Goal: Task Accomplishment & Management: Use online tool/utility

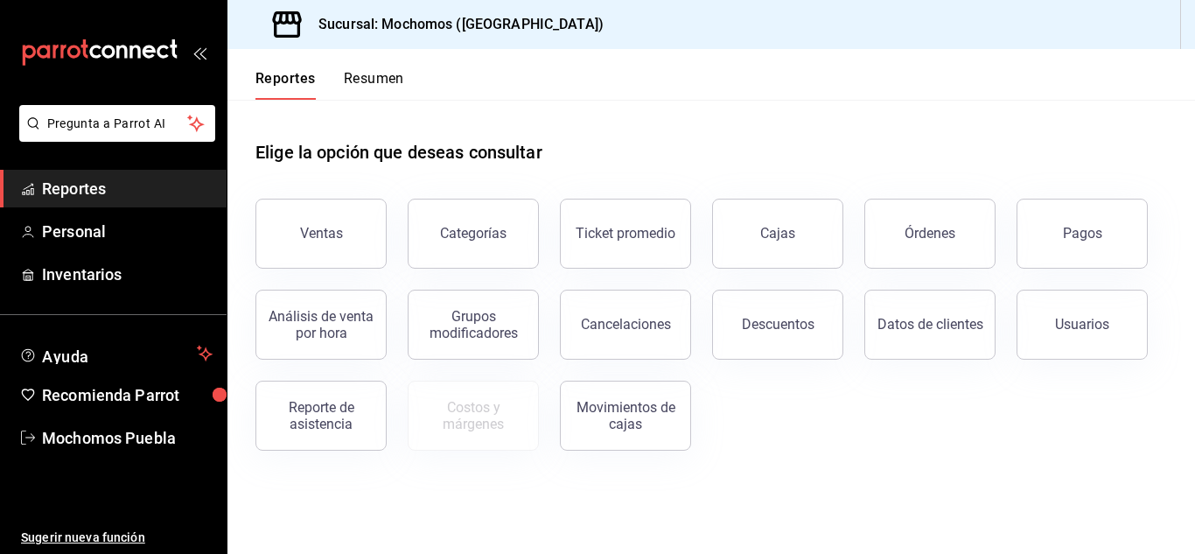
click at [108, 185] on span "Reportes" at bounding box center [127, 189] width 171 height 24
click at [321, 237] on div "Ventas" at bounding box center [321, 233] width 43 height 17
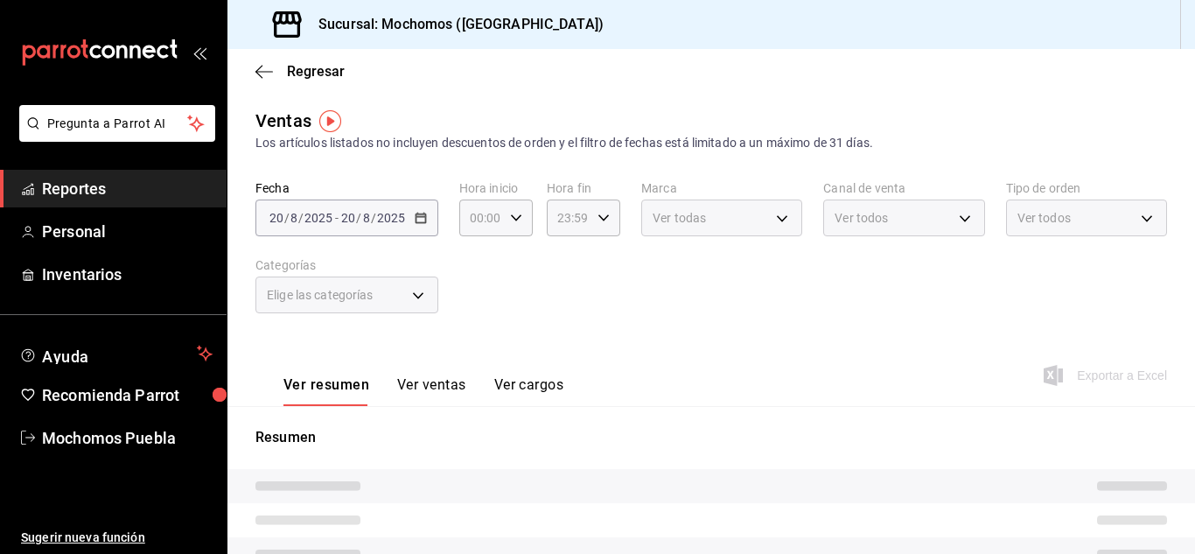
type input "04:00"
type input "02:00"
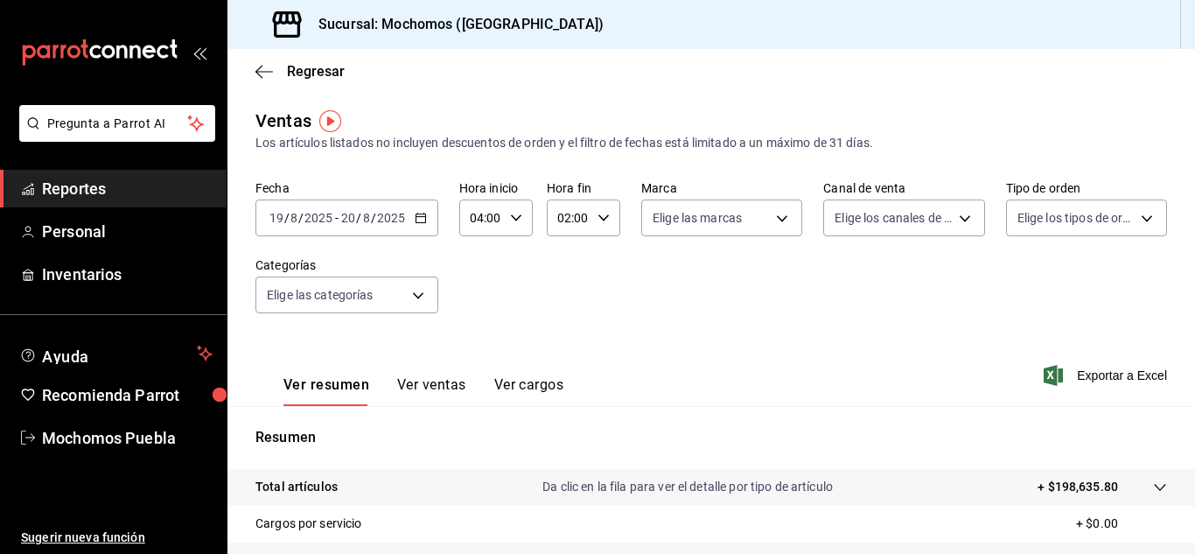
click at [419, 219] on icon "button" at bounding box center [421, 218] width 12 height 12
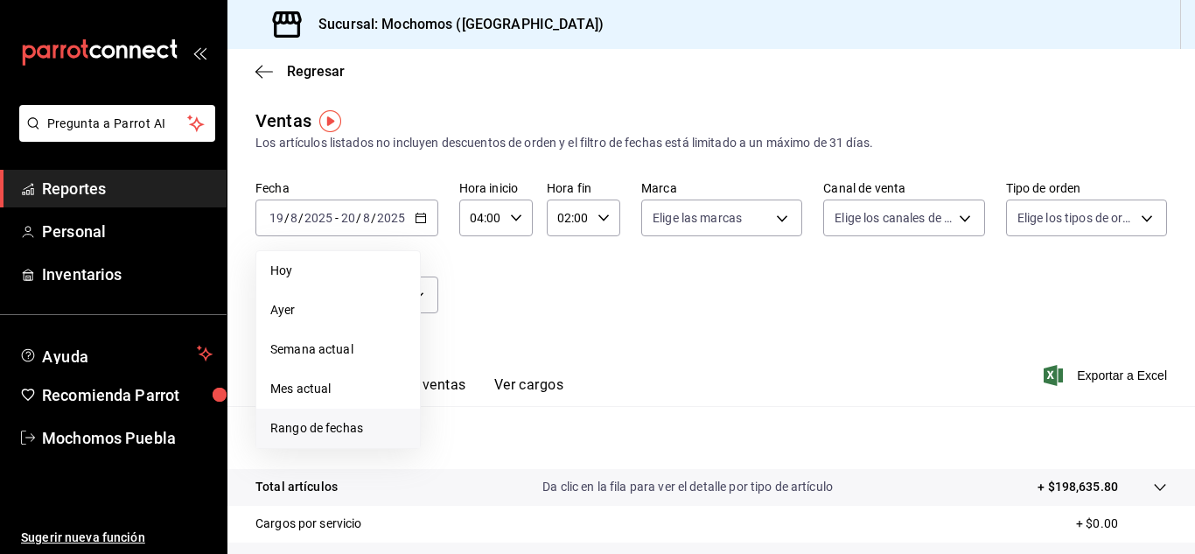
click at [342, 426] on span "Rango de fechas" at bounding box center [338, 428] width 136 height 18
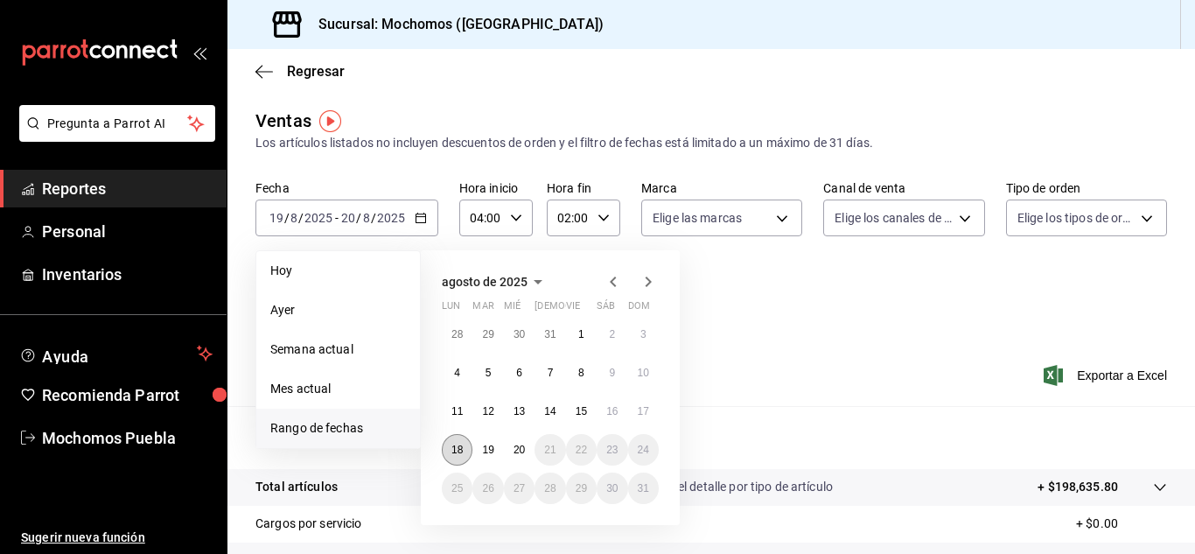
click at [456, 451] on abbr "18" at bounding box center [456, 449] width 11 height 12
click at [518, 451] on abbr "20" at bounding box center [518, 449] width 11 height 12
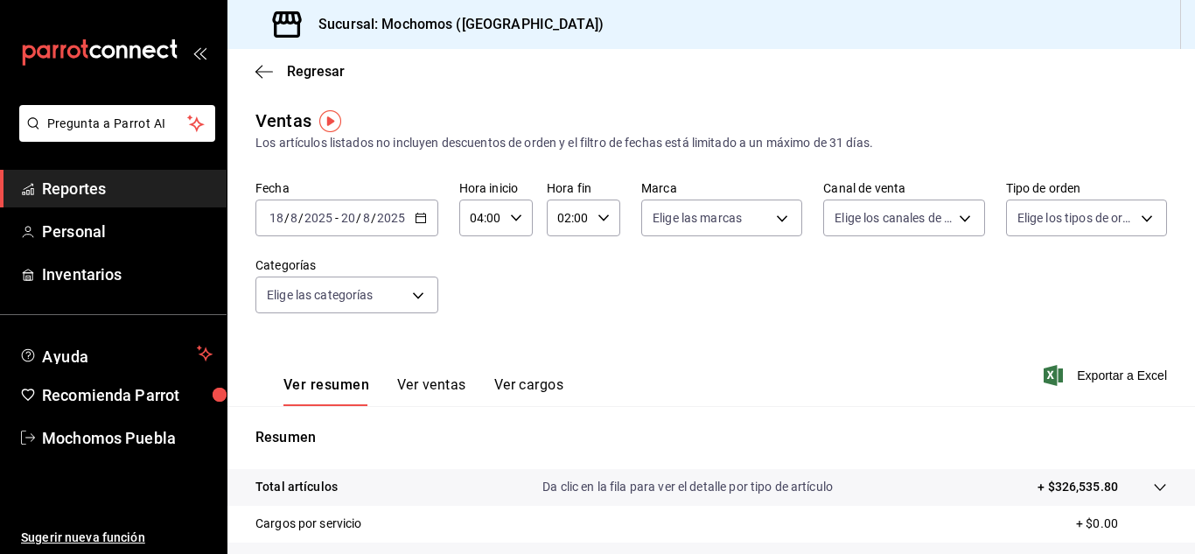
click at [511, 216] on \(Stroke\) "button" at bounding box center [516, 217] width 10 height 6
click at [479, 260] on span "04" at bounding box center [476, 262] width 8 height 14
click at [1108, 376] on div at bounding box center [597, 277] width 1195 height 554
click at [1106, 373] on span "Exportar a Excel" at bounding box center [1107, 375] width 120 height 21
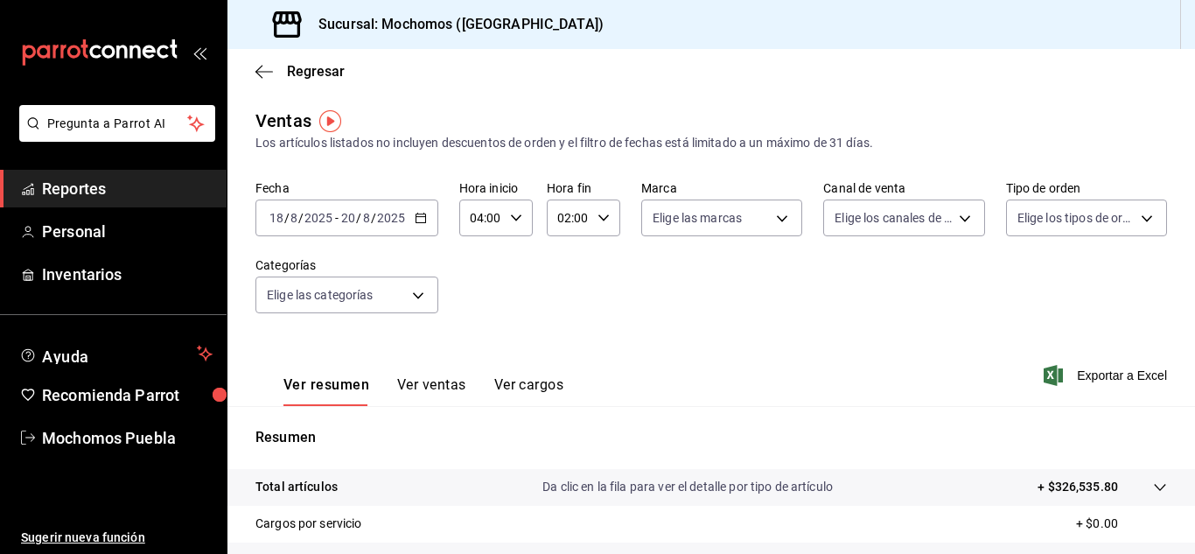
click at [178, 194] on span "Reportes" at bounding box center [127, 189] width 171 height 24
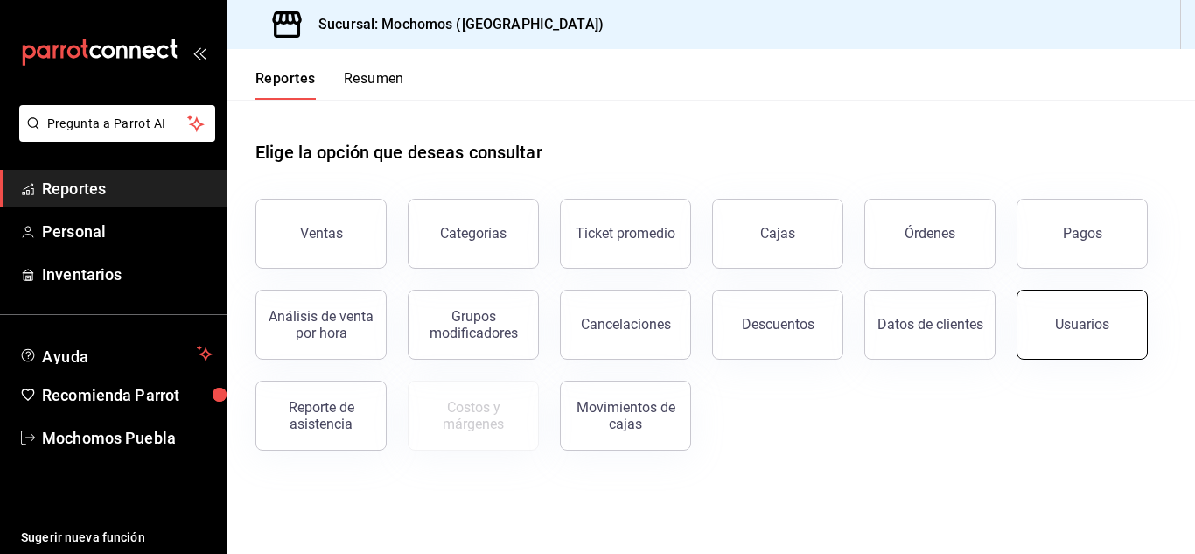
click at [1099, 327] on div "Usuarios" at bounding box center [1082, 324] width 54 height 17
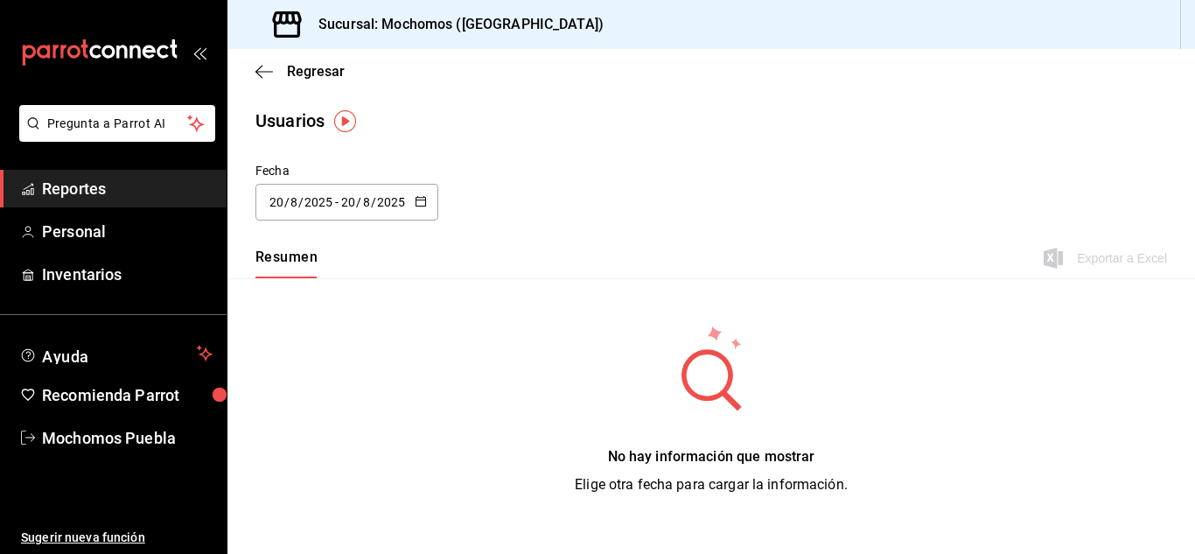
click at [171, 187] on span "Reportes" at bounding box center [127, 189] width 171 height 24
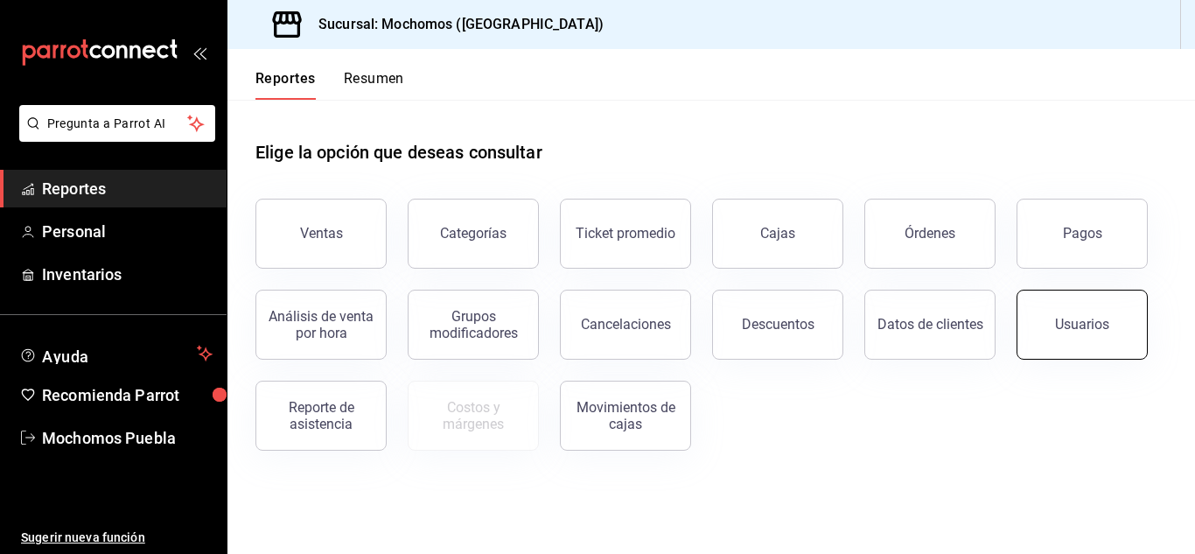
click at [1077, 319] on div "Usuarios" at bounding box center [1082, 324] width 54 height 17
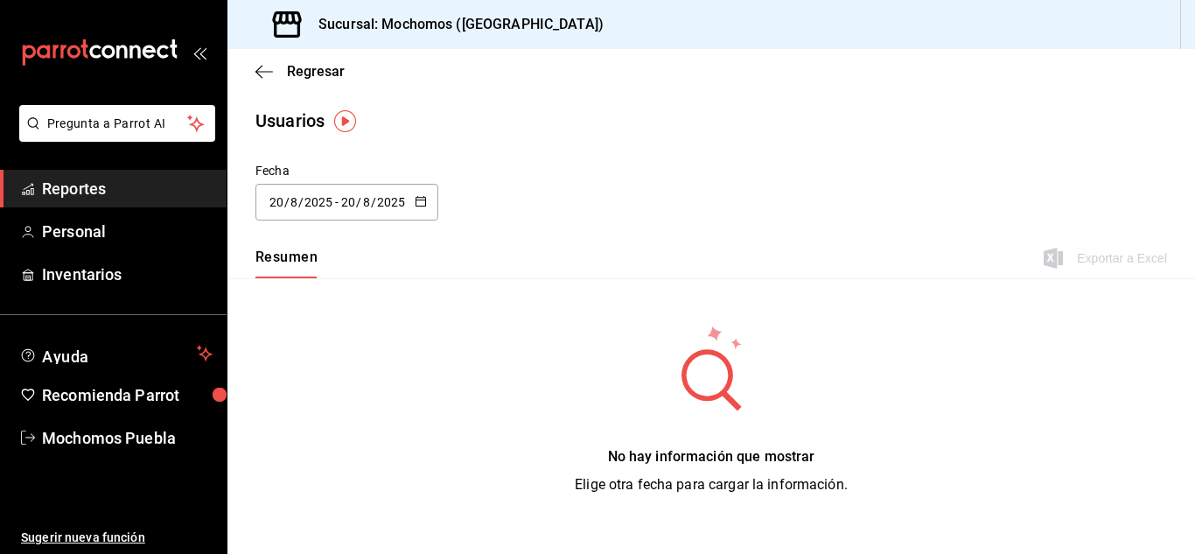
click at [422, 200] on icon "button" at bounding box center [421, 201] width 12 height 12
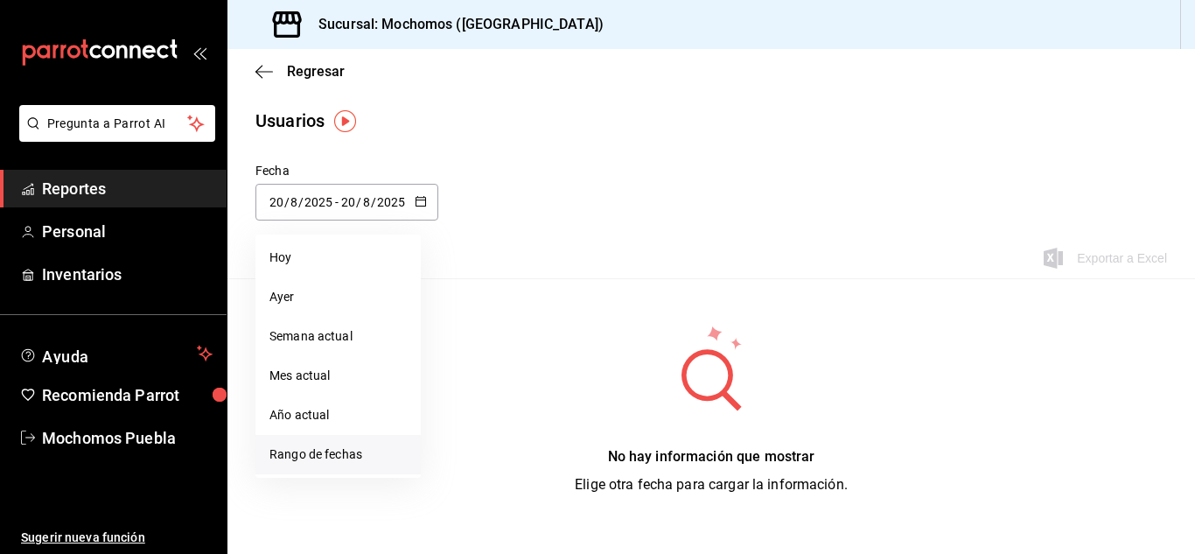
click at [350, 453] on li "Rango de fechas" at bounding box center [337, 454] width 165 height 39
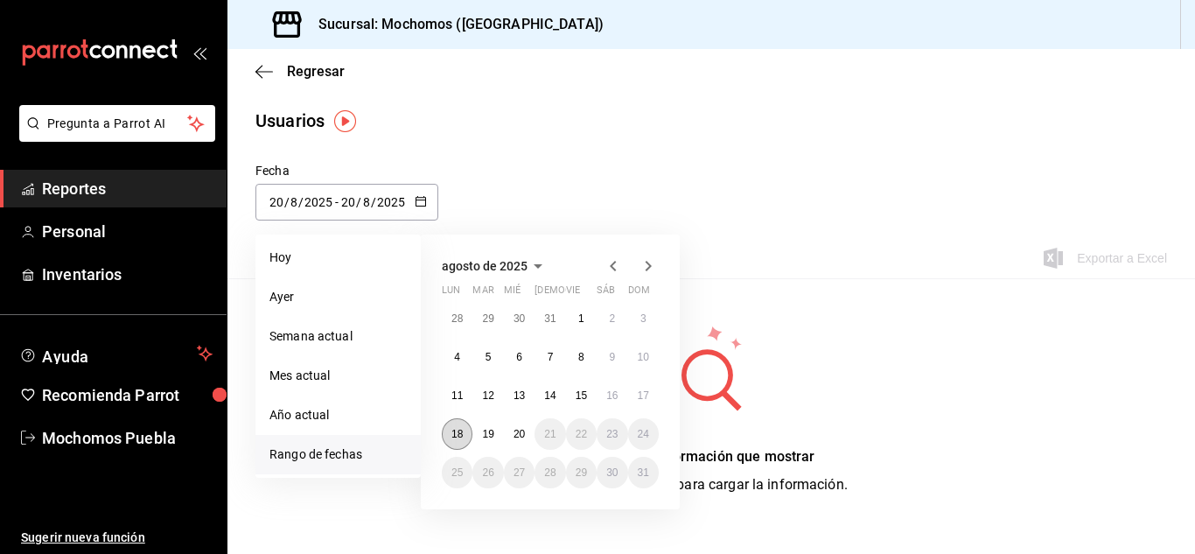
click at [454, 427] on button "18" at bounding box center [457, 433] width 31 height 31
click at [520, 436] on abbr "20" at bounding box center [518, 434] width 11 height 12
type input "[DATE]"
type input "18"
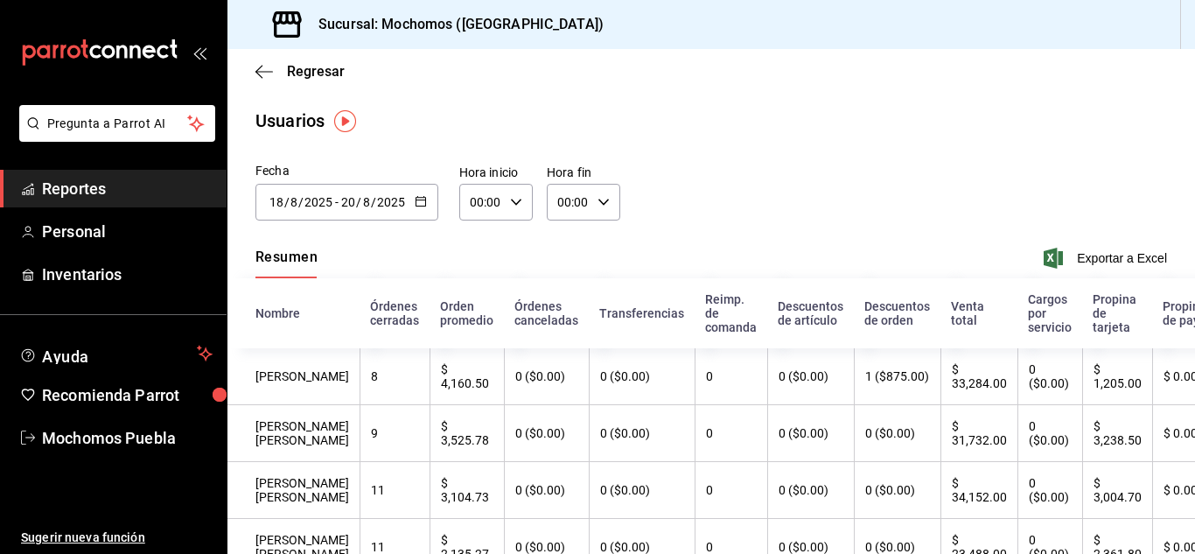
click at [512, 196] on icon "button" at bounding box center [516, 202] width 12 height 12
click at [480, 329] on span "04" at bounding box center [476, 327] width 8 height 14
type input "04:00"
click at [1077, 255] on div at bounding box center [597, 277] width 1195 height 554
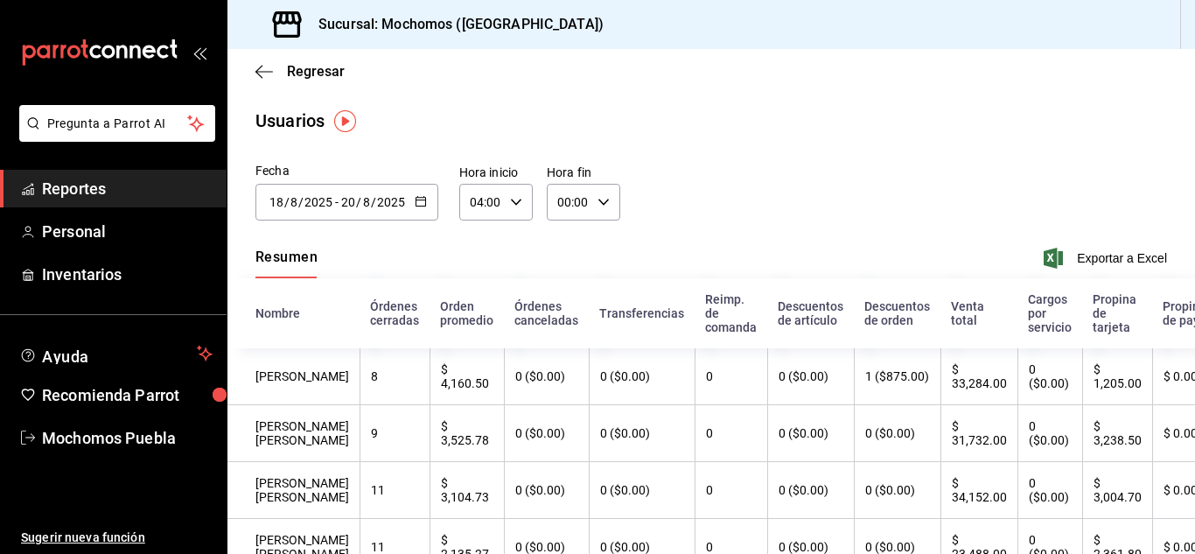
click at [1077, 255] on span "Exportar a Excel" at bounding box center [1107, 257] width 120 height 21
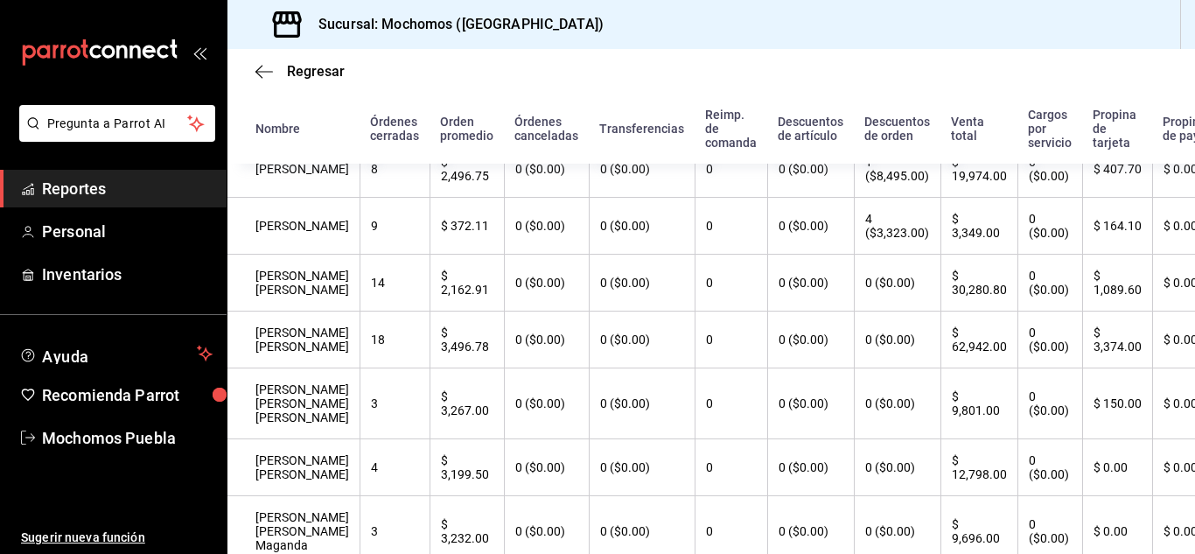
scroll to position [437, 0]
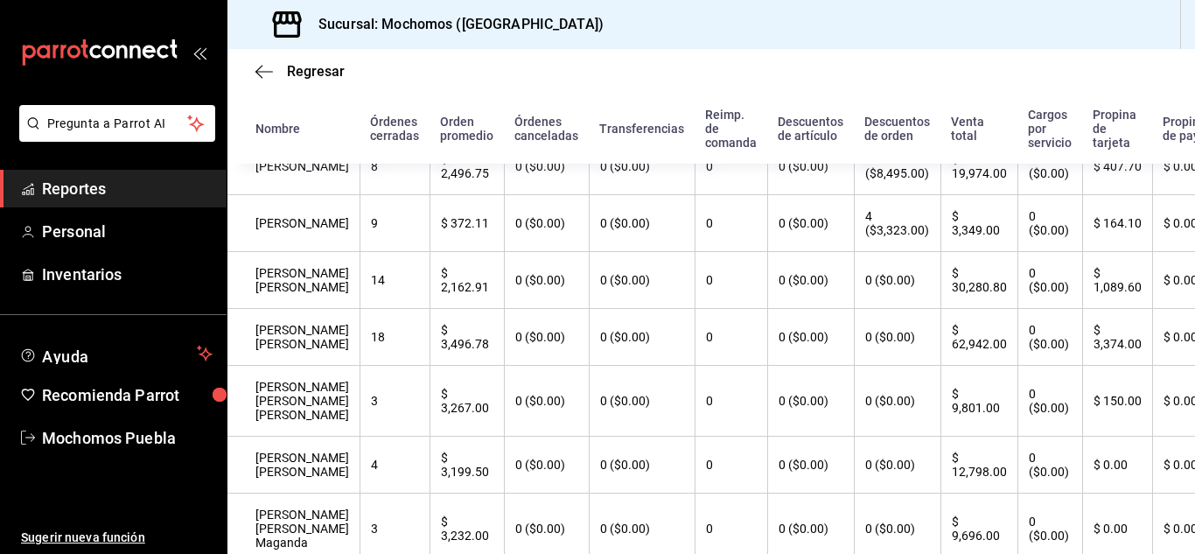
click at [128, 182] on span "Reportes" at bounding box center [127, 189] width 171 height 24
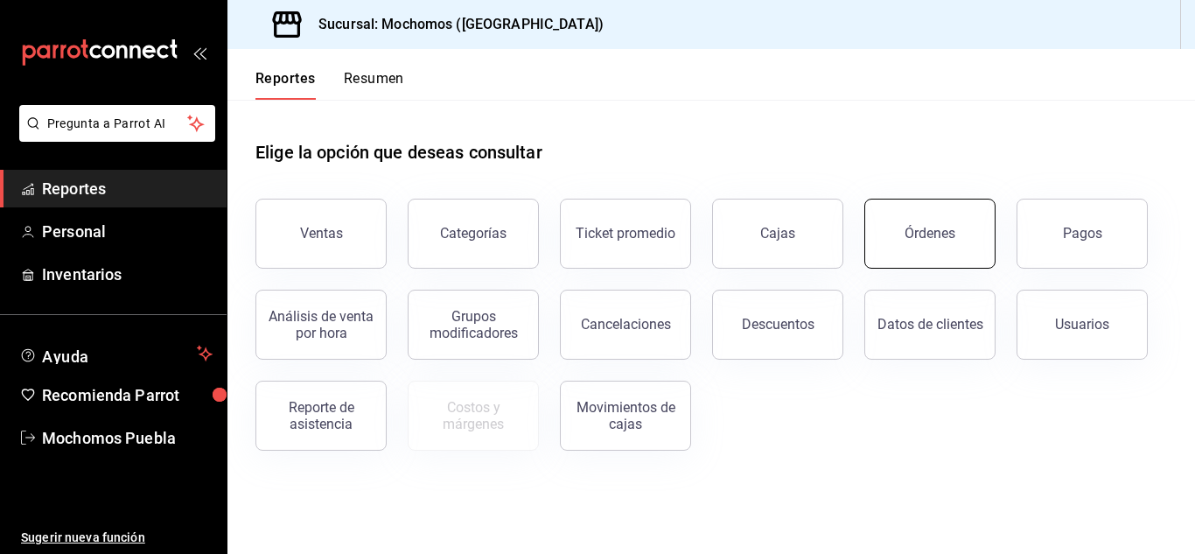
click at [903, 232] on button "Órdenes" at bounding box center [929, 234] width 131 height 70
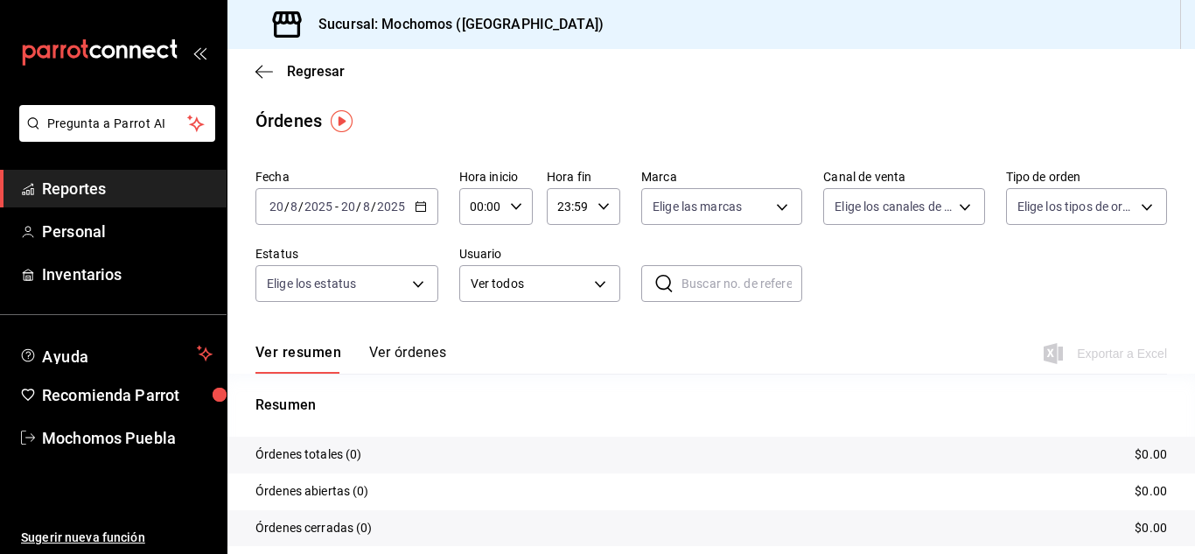
click at [420, 206] on \(Stroke\) "button" at bounding box center [420, 205] width 10 height 1
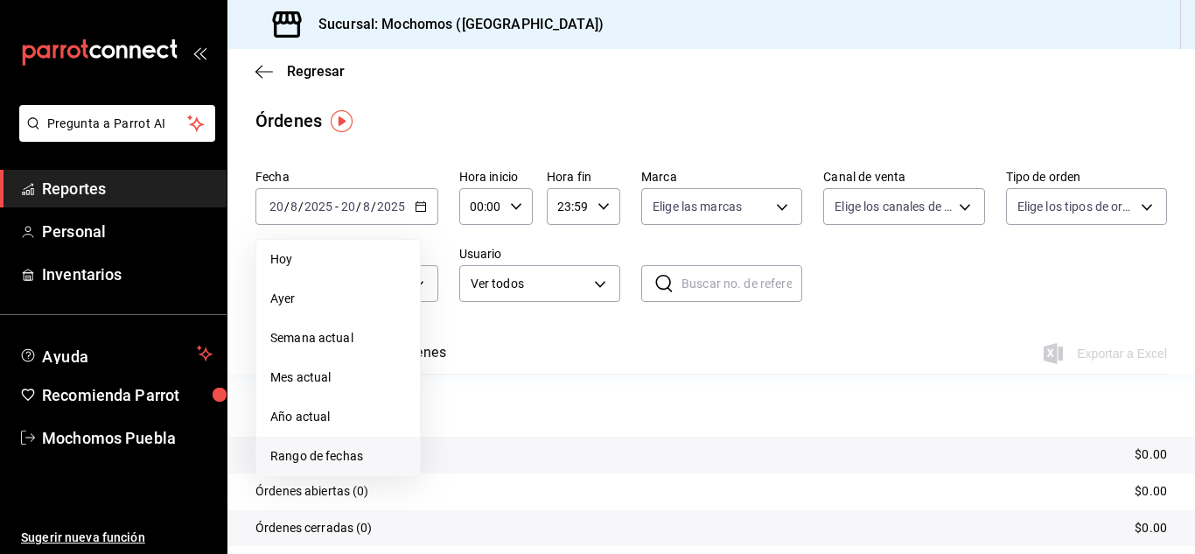
click at [342, 455] on span "Rango de fechas" at bounding box center [338, 456] width 136 height 18
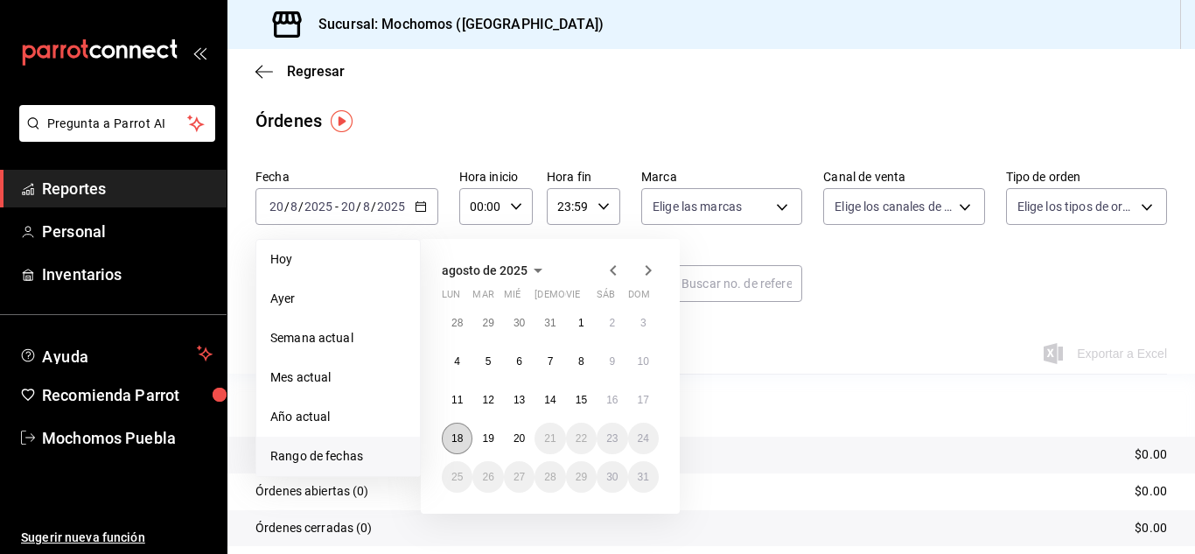
click at [460, 439] on abbr "18" at bounding box center [456, 438] width 11 height 12
click at [512, 436] on button "20" at bounding box center [519, 437] width 31 height 31
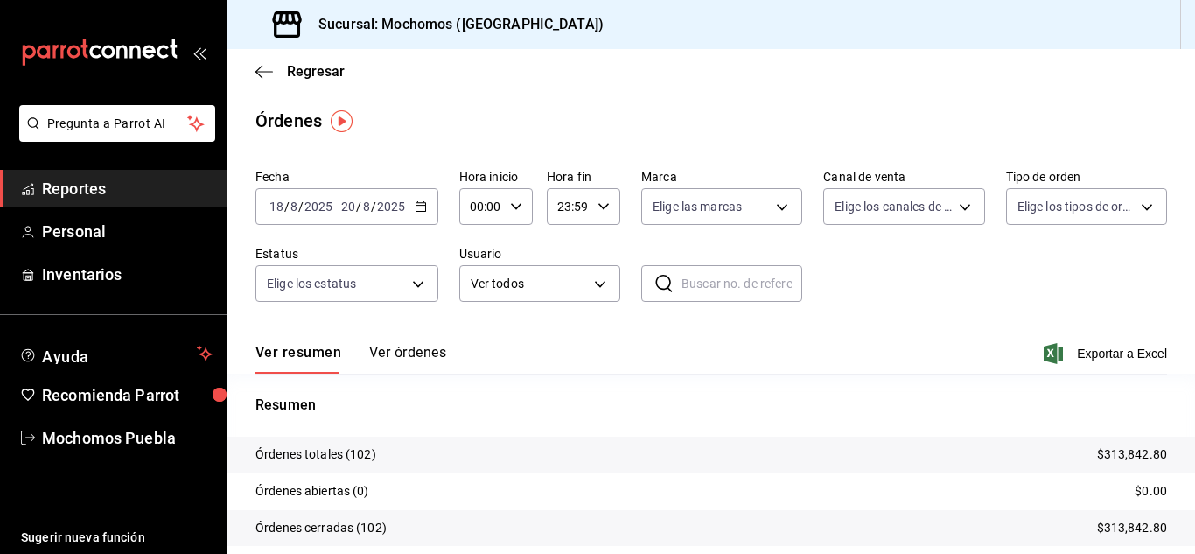
click at [515, 204] on icon "button" at bounding box center [516, 206] width 12 height 12
click at [478, 330] on span "04" at bounding box center [476, 331] width 8 height 14
type input "04:00"
drag, startPoint x: 1184, startPoint y: 281, endPoint x: 1194, endPoint y: 345, distance: 64.6
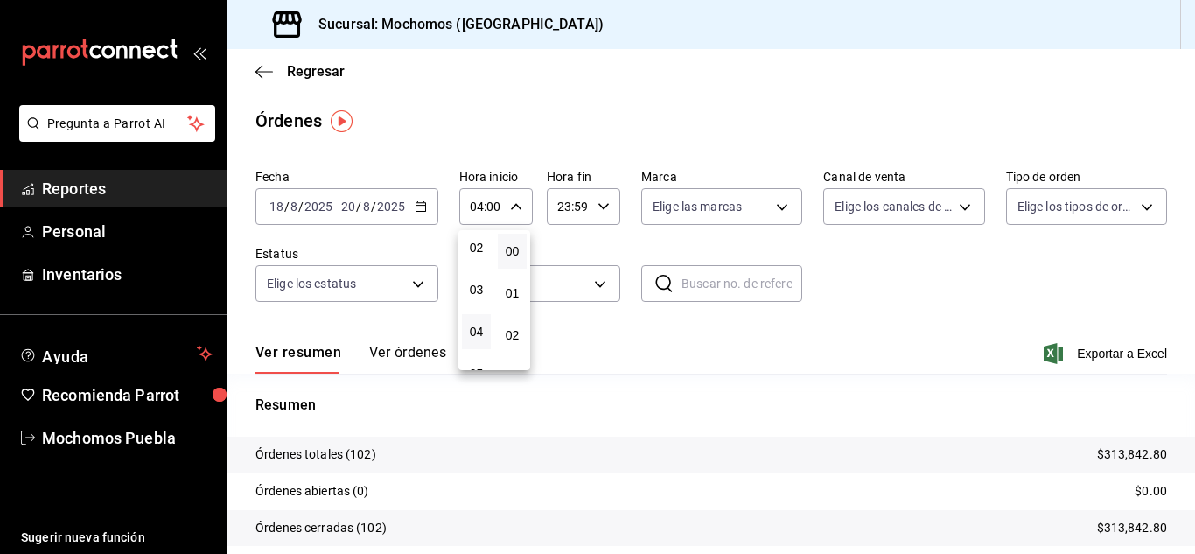
click at [1194, 345] on div at bounding box center [597, 277] width 1195 height 554
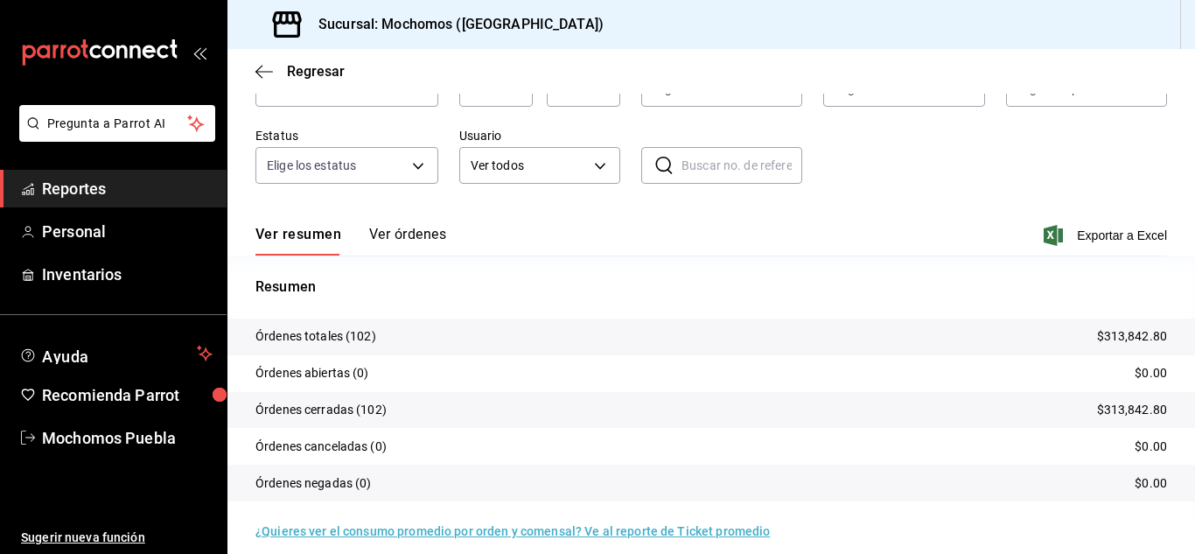
scroll to position [133, 0]
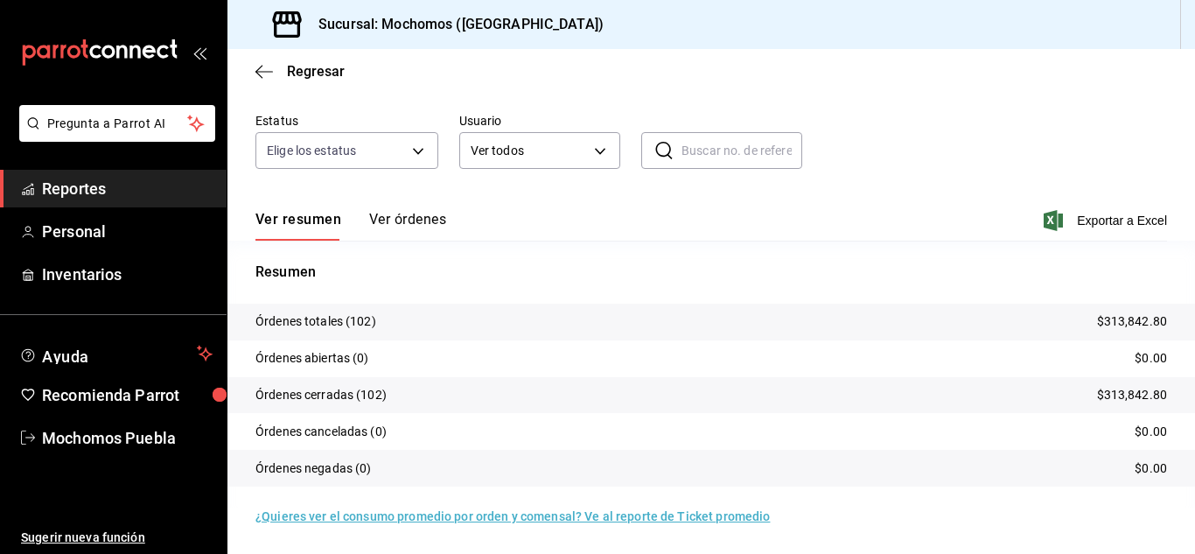
click at [416, 213] on button "Ver órdenes" at bounding box center [407, 226] width 77 height 30
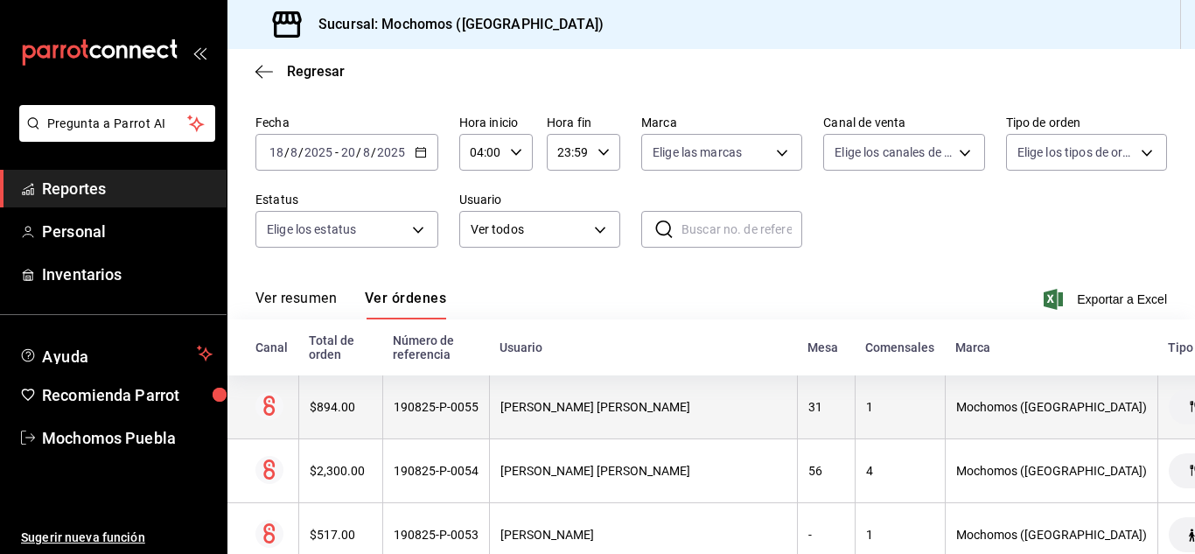
scroll to position [133, 0]
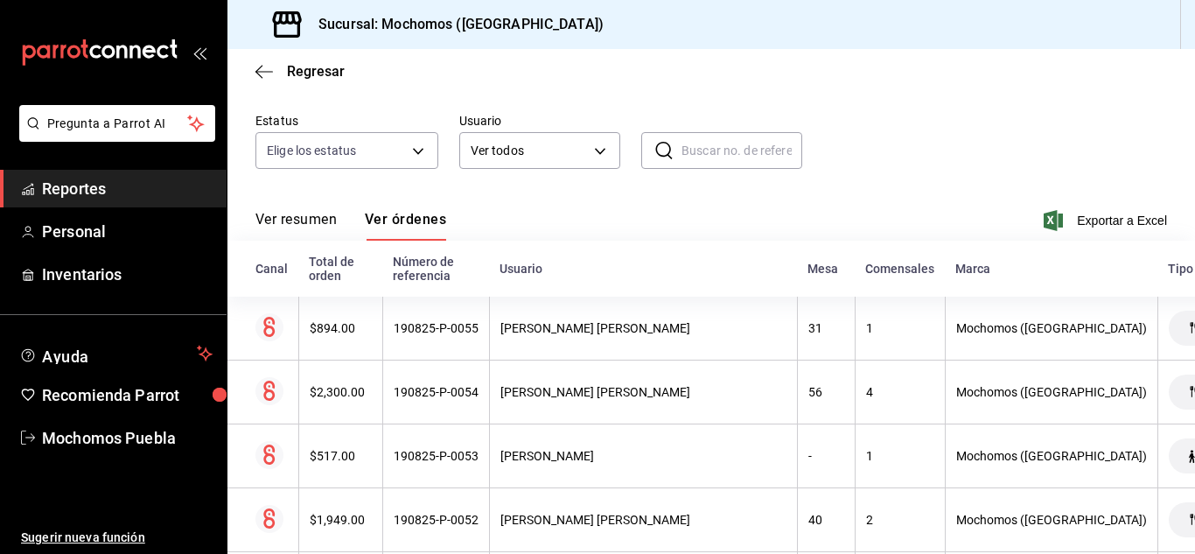
click at [101, 193] on span "Reportes" at bounding box center [127, 189] width 171 height 24
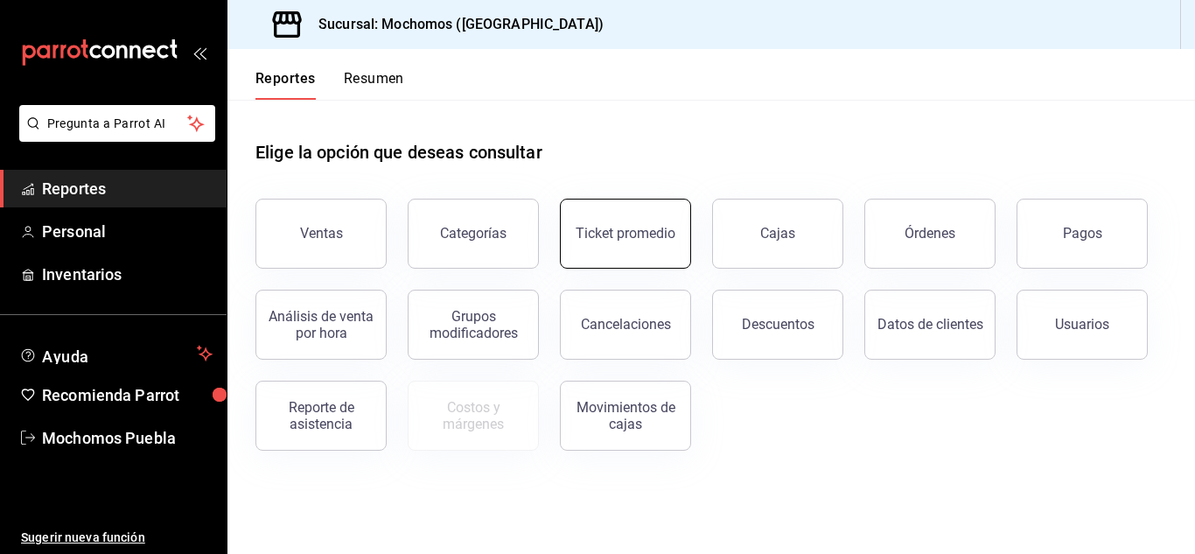
click at [608, 230] on div "Ticket promedio" at bounding box center [625, 233] width 100 height 17
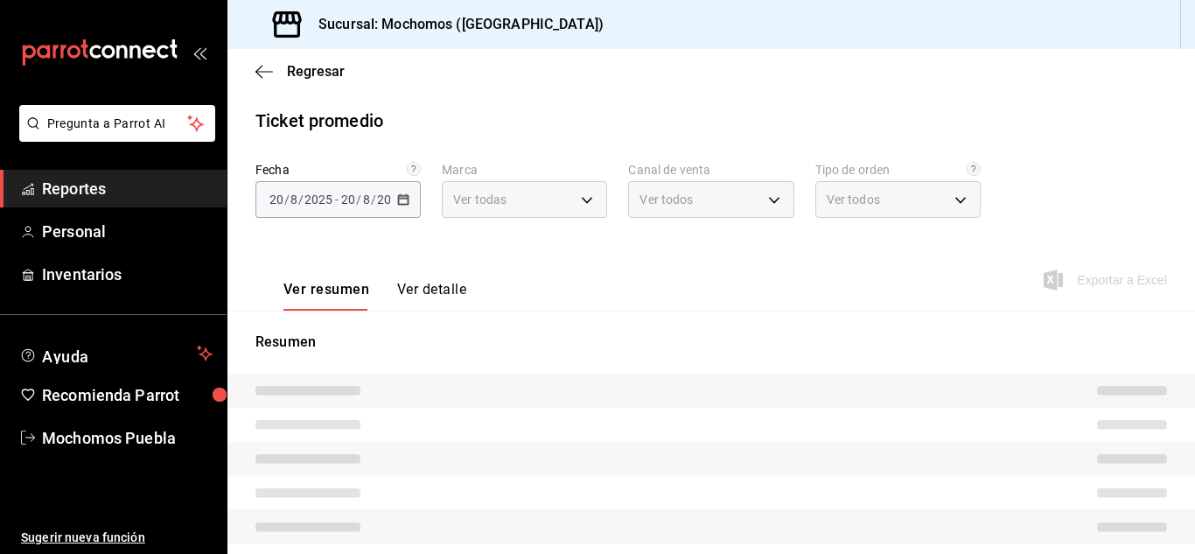
type input "65eb7388-82e4-42fa-8caf-680550c77e6f"
type input "PARROT,UBER_EATS,RAPPI,DIDI_FOOD,ONLINE"
type input "c9e91c43-775f-4cd6-ac16-cfdc9e5fd636,e77b1244-dd56-4ae6-90a6-fad4c81c99f8,EXTER…"
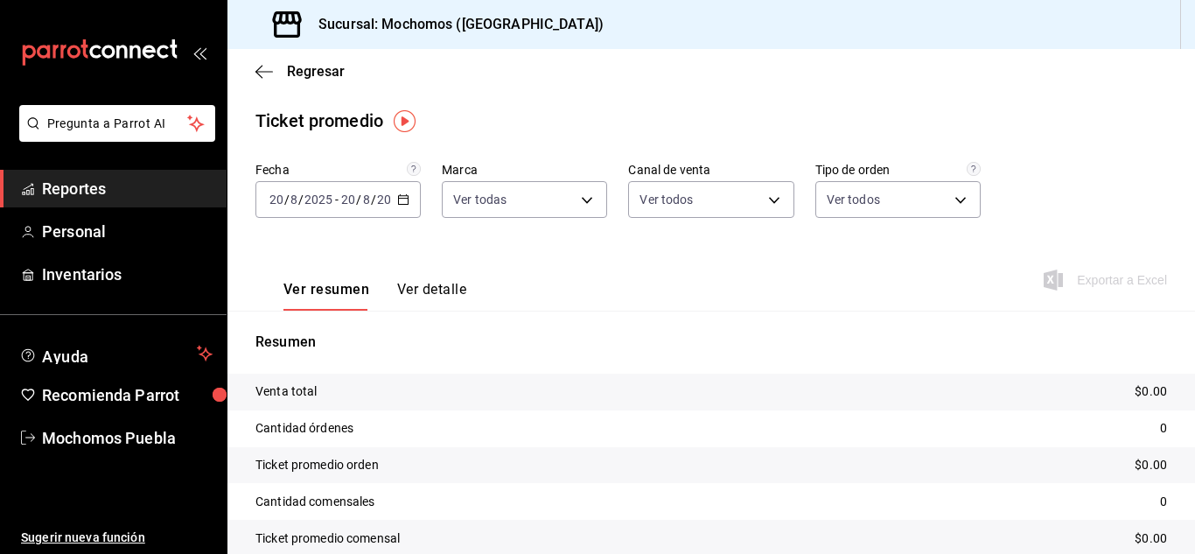
click at [401, 199] on icon "button" at bounding box center [403, 199] width 12 height 12
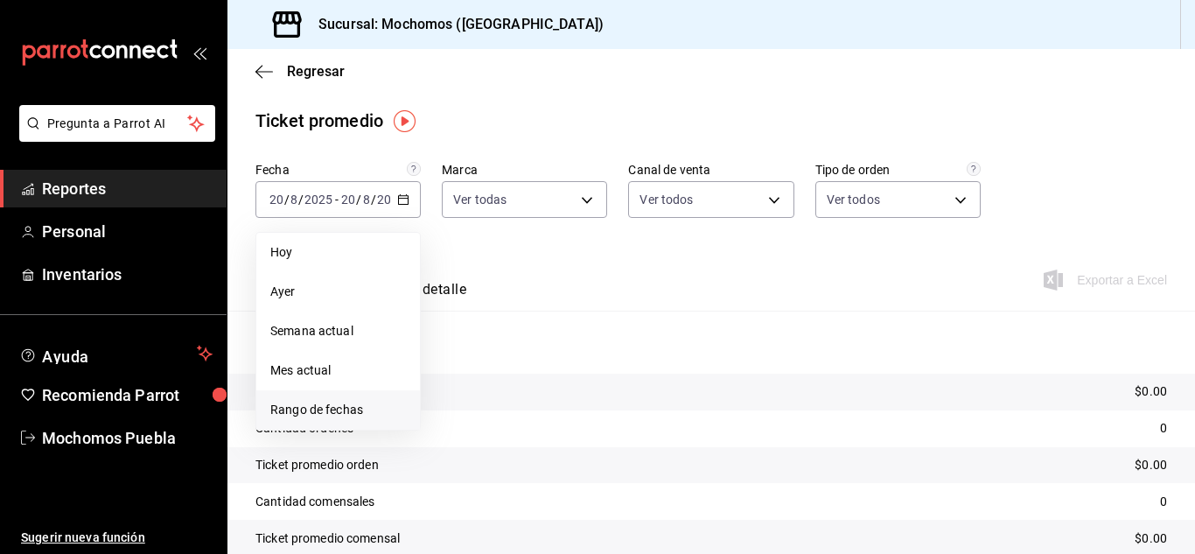
click at [357, 405] on span "Rango de fechas" at bounding box center [338, 410] width 136 height 18
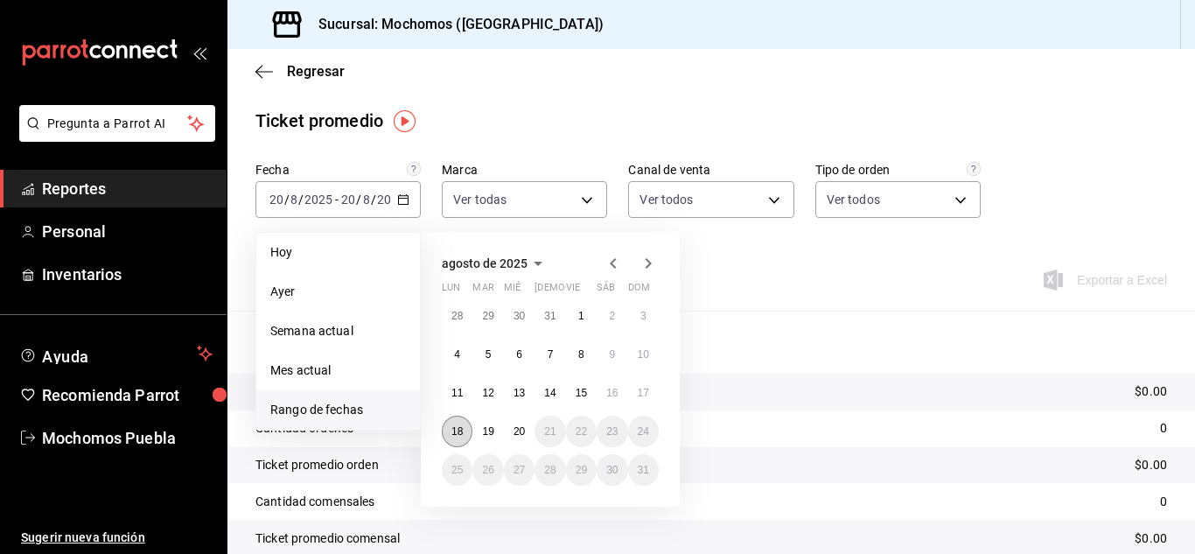
click at [454, 420] on button "18" at bounding box center [457, 430] width 31 height 31
click at [515, 431] on abbr "20" at bounding box center [518, 431] width 11 height 12
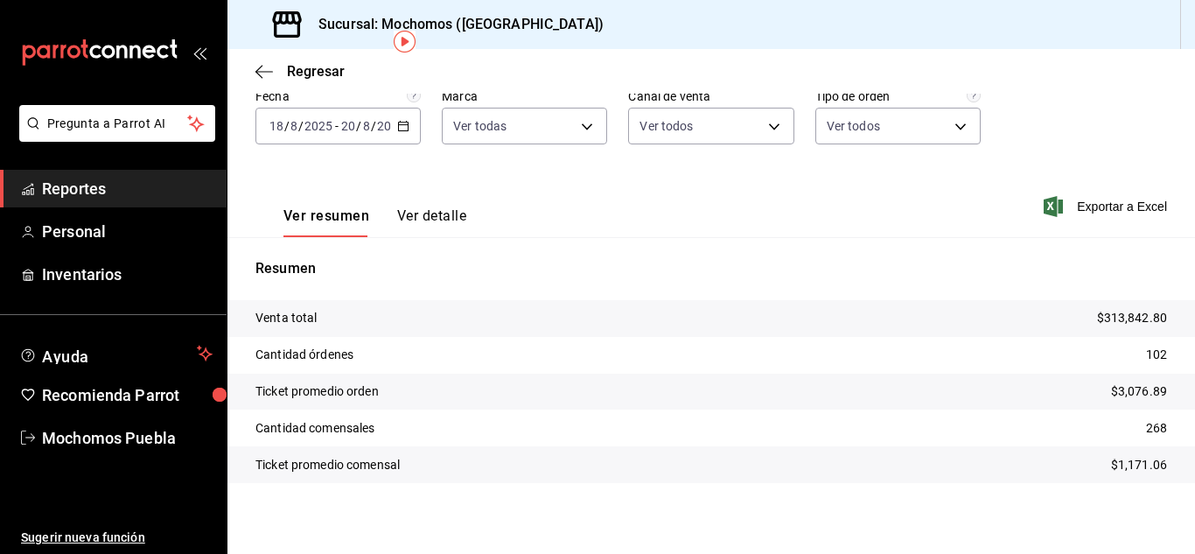
scroll to position [80, 0]
